Goal: Find specific page/section: Find specific page/section

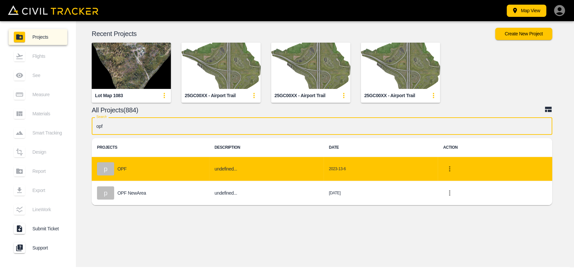
type input "opf"
click at [155, 172] on div "p OPF" at bounding box center [150, 168] width 107 height 13
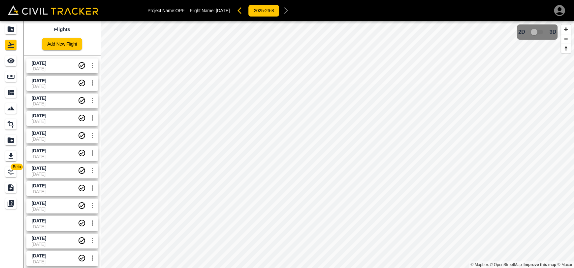
click at [51, 65] on span "[DATE]" at bounding box center [55, 63] width 46 height 6
click at [17, 60] on div "See" at bounding box center [11, 60] width 13 height 11
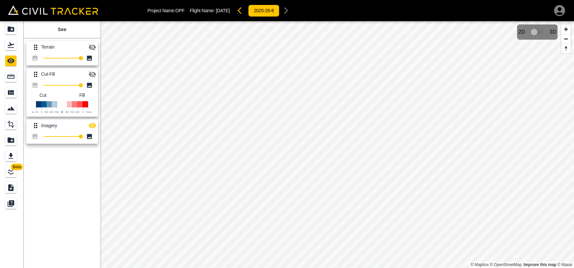
click at [92, 74] on icon "button" at bounding box center [92, 74] width 8 height 8
click at [92, 125] on icon "button" at bounding box center [92, 125] width 7 height 5
click at [246, 11] on icon "button" at bounding box center [242, 11] width 8 height 8
click at [89, 74] on icon "button" at bounding box center [92, 74] width 7 height 6
click at [90, 124] on icon "button" at bounding box center [92, 125] width 7 height 5
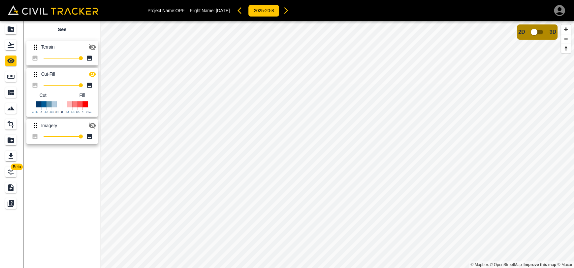
click at [293, 10] on button "button" at bounding box center [286, 10] width 13 height 13
click at [89, 130] on button "button" at bounding box center [92, 125] width 13 height 13
click at [92, 72] on icon "button" at bounding box center [92, 74] width 8 height 8
click at [11, 42] on icon "Flights" at bounding box center [11, 45] width 8 height 8
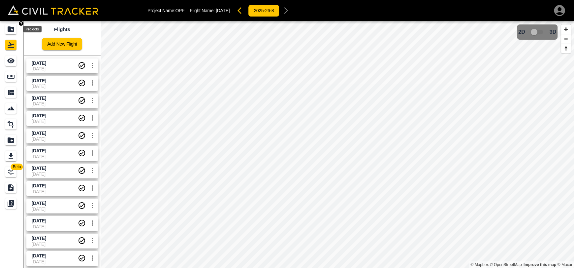
click at [12, 29] on icon "Projects" at bounding box center [11, 29] width 8 height 8
